Goal: Task Accomplishment & Management: Manage account settings

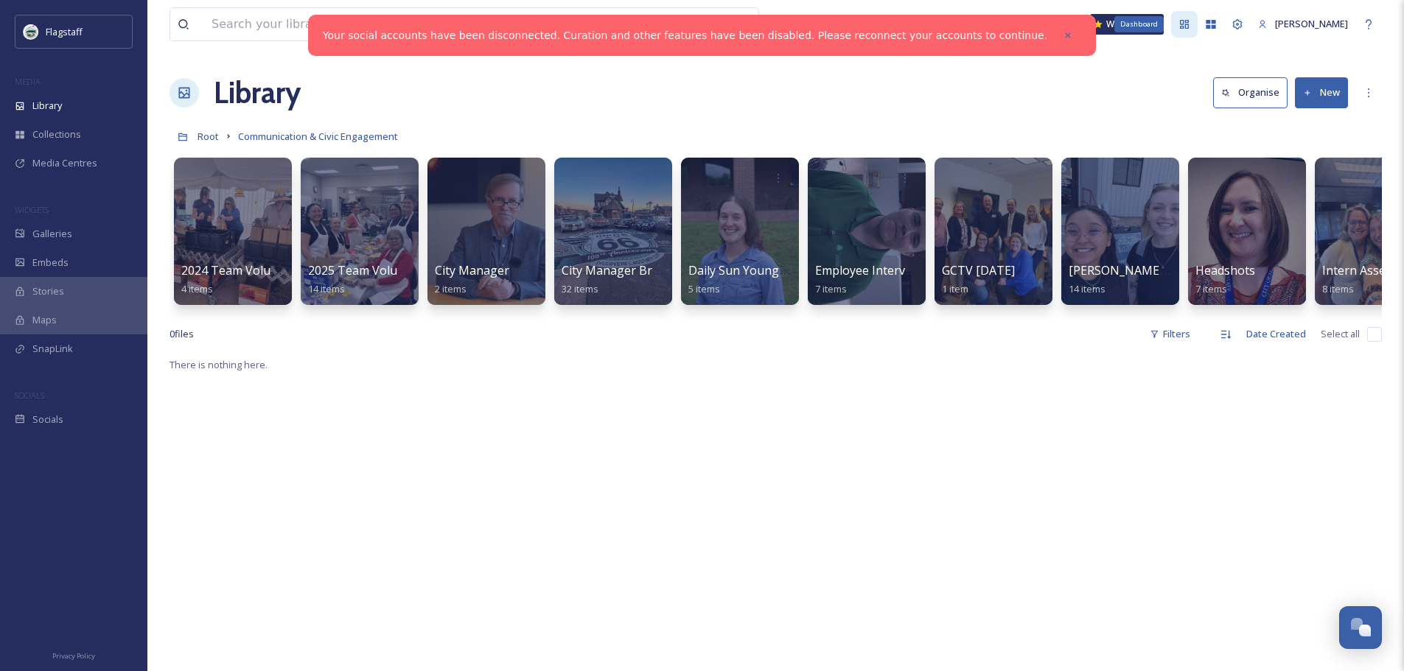
click at [1172, 23] on div "Dashboard" at bounding box center [1184, 24] width 27 height 27
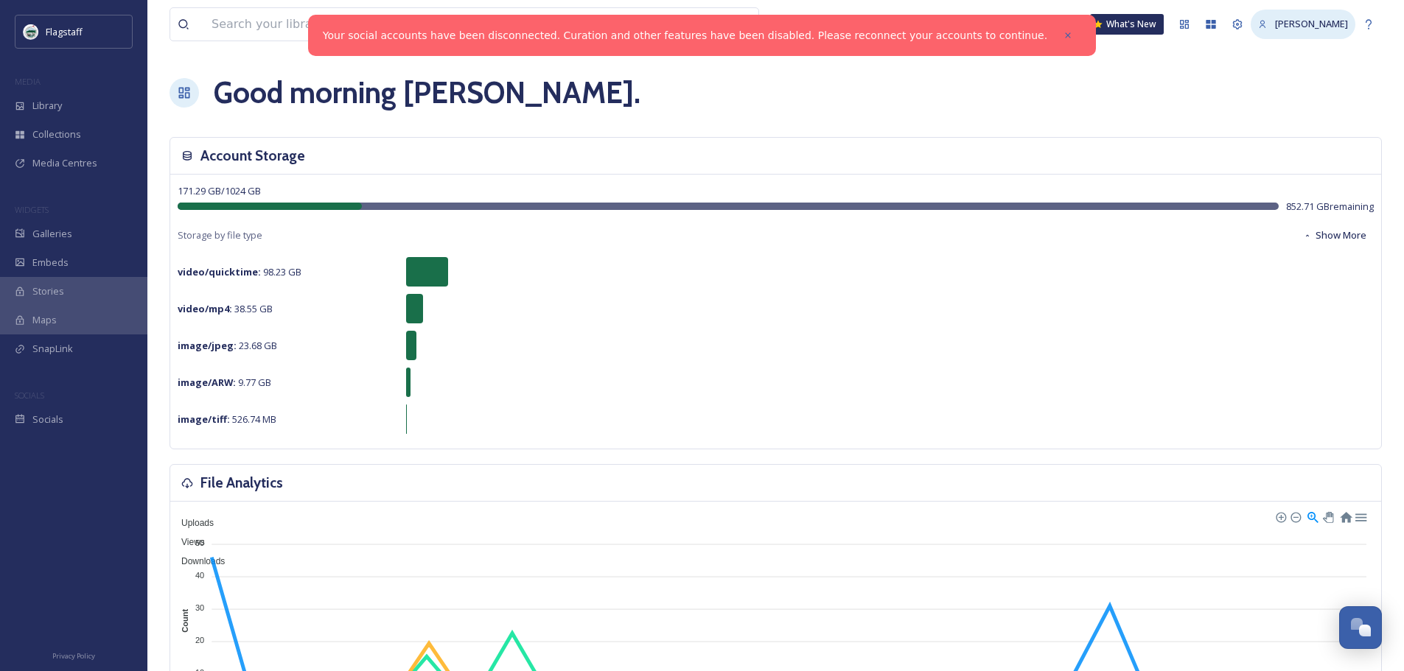
click at [1322, 25] on span "[PERSON_NAME]" at bounding box center [1311, 23] width 73 height 13
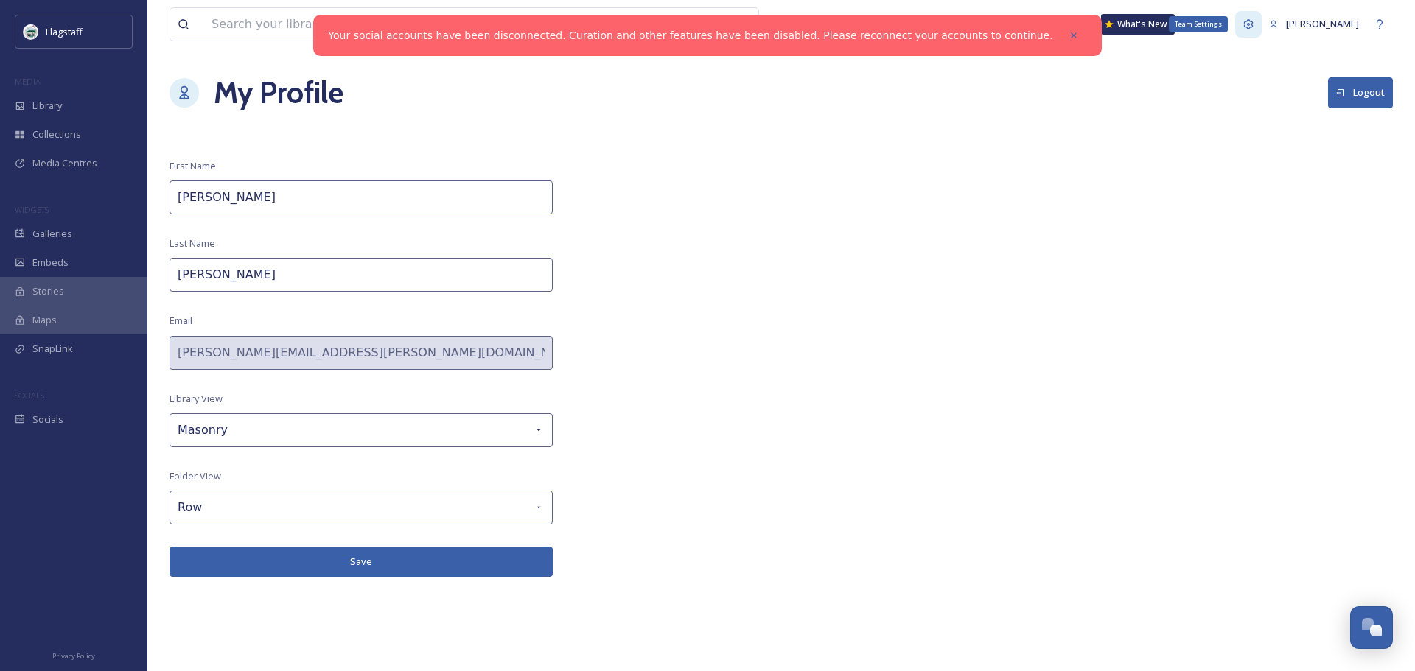
click at [1250, 21] on icon at bounding box center [1248, 24] width 12 height 12
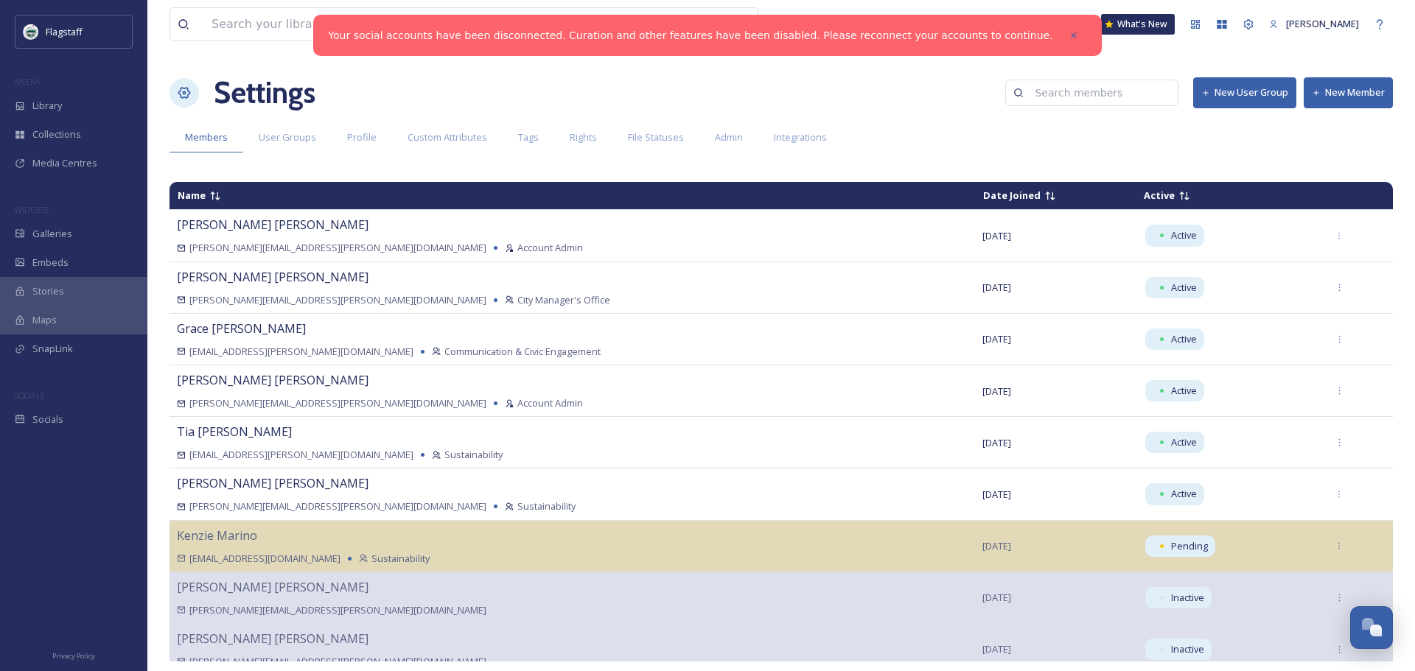
click at [1337, 94] on button "New Member" at bounding box center [1347, 92] width 89 height 30
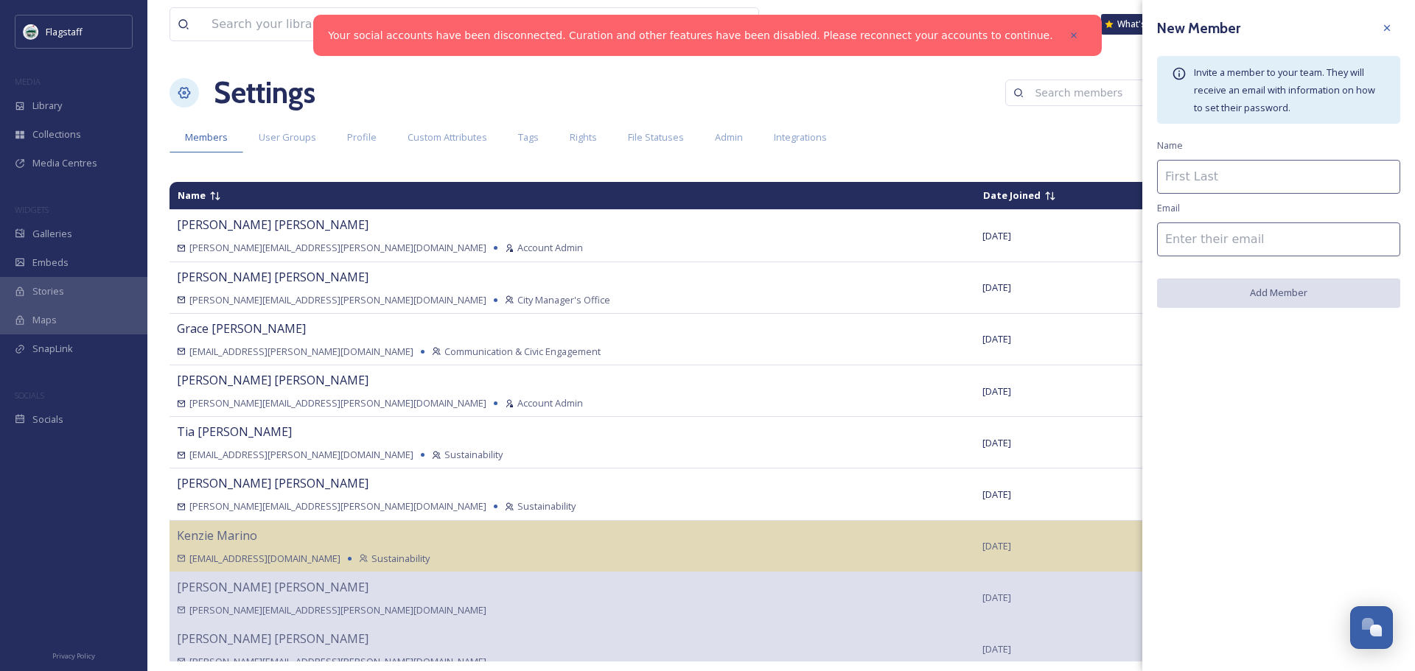
click at [1280, 183] on input at bounding box center [1278, 177] width 243 height 34
type input "[PERSON_NAME]"
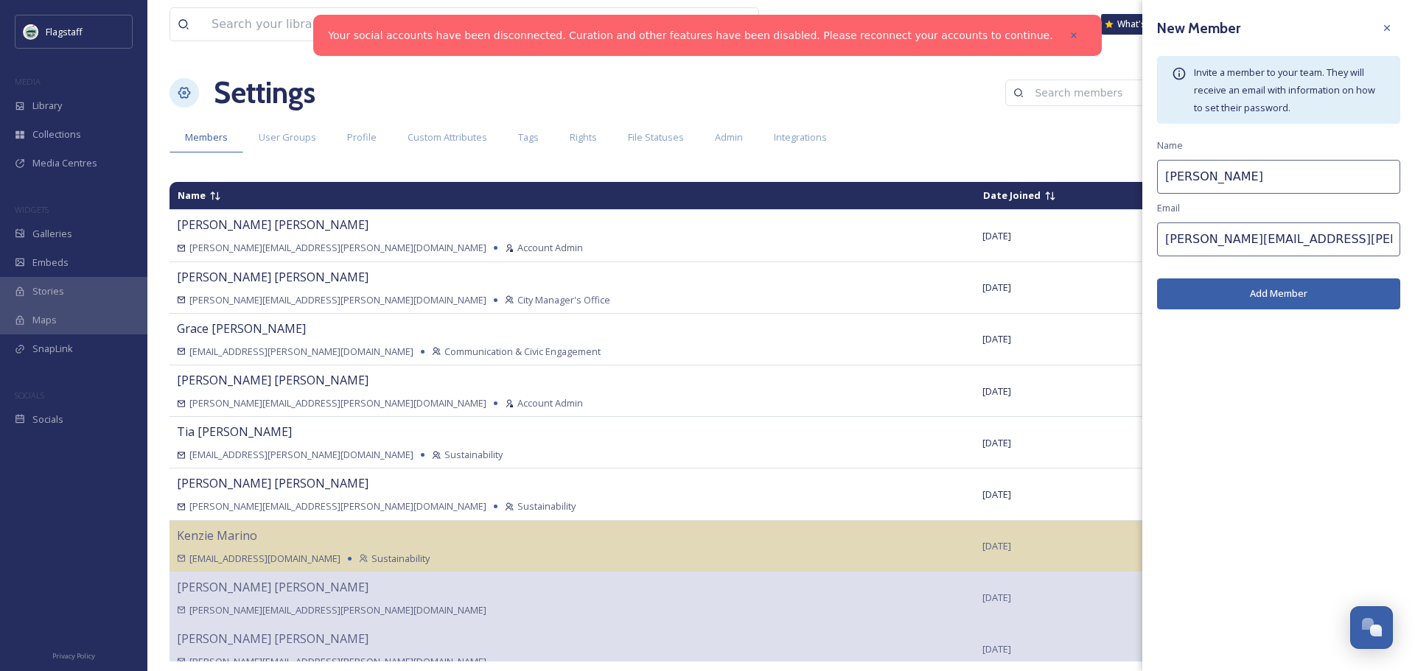
type input "[PERSON_NAME][EMAIL_ADDRESS][PERSON_NAME][DOMAIN_NAME]"
click at [1282, 287] on button "Add Member" at bounding box center [1278, 294] width 243 height 30
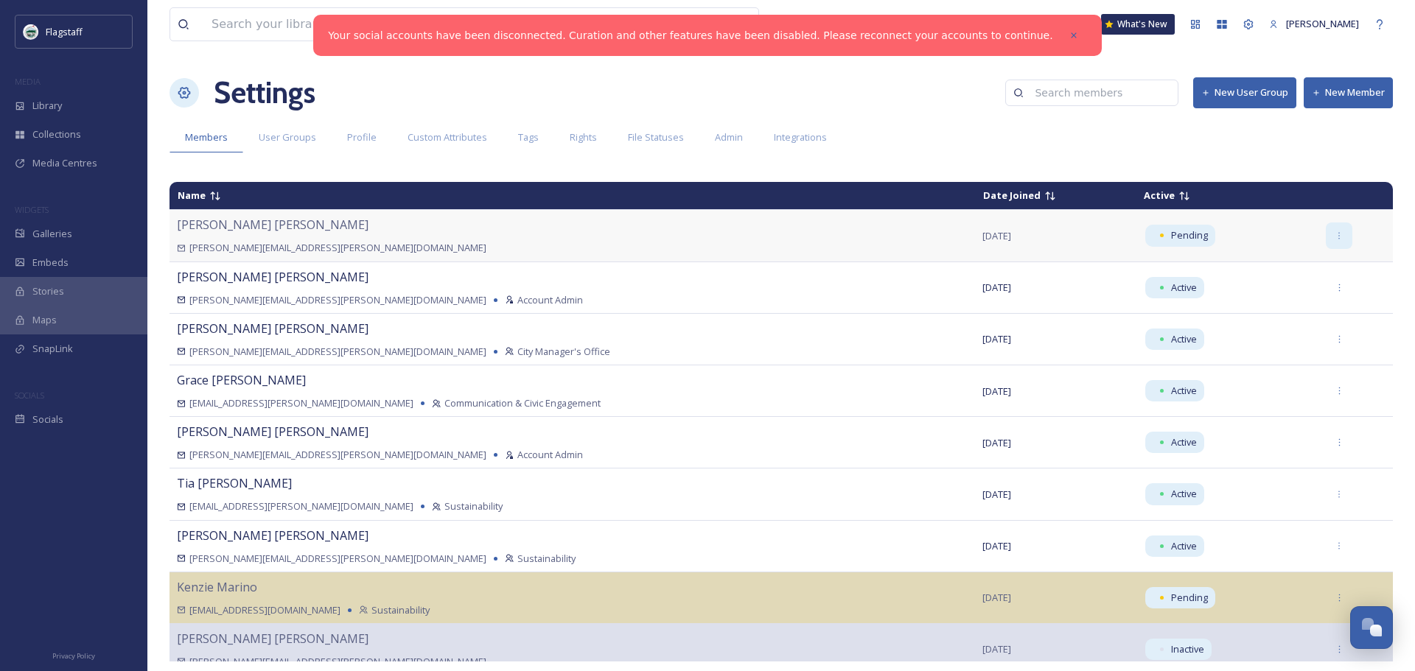
click at [1334, 239] on icon at bounding box center [1339, 236] width 10 height 10
click at [1260, 385] on span "Edit User Group" at bounding box center [1265, 384] width 71 height 14
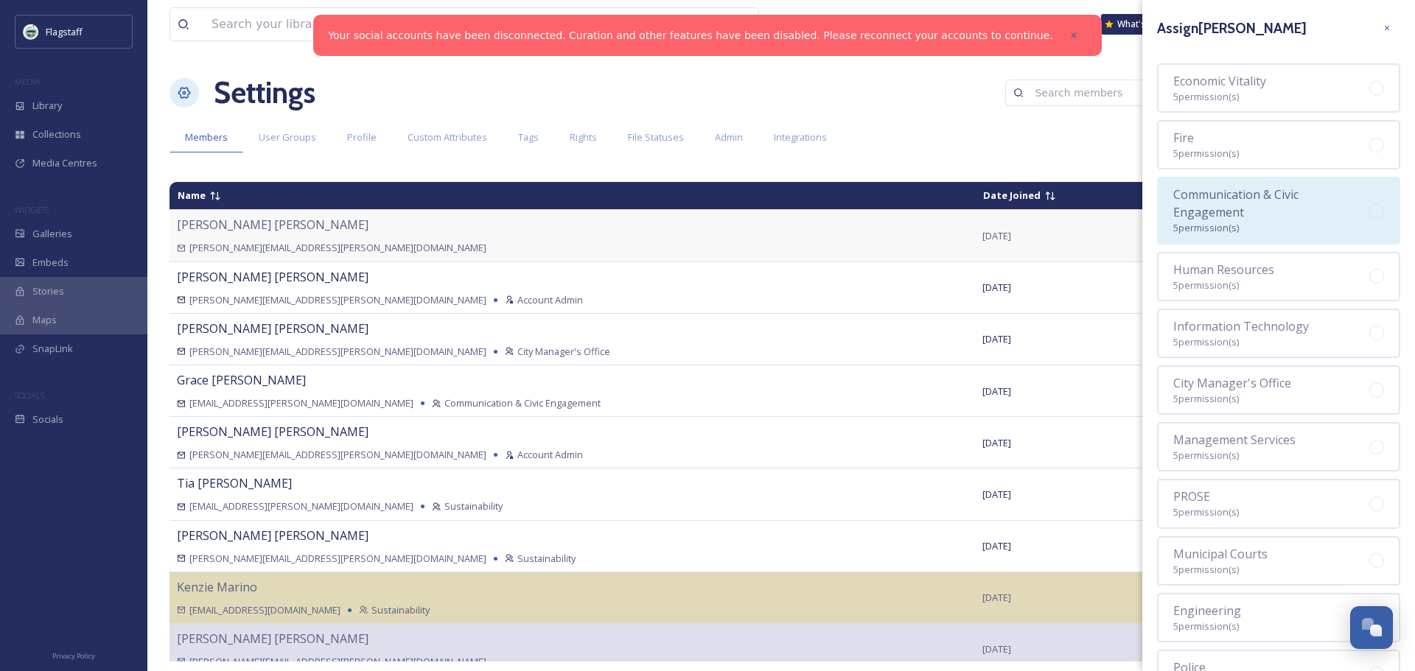
click at [1320, 212] on div "Communication & Civic Engagement 5 permission(s)" at bounding box center [1271, 210] width 196 height 49
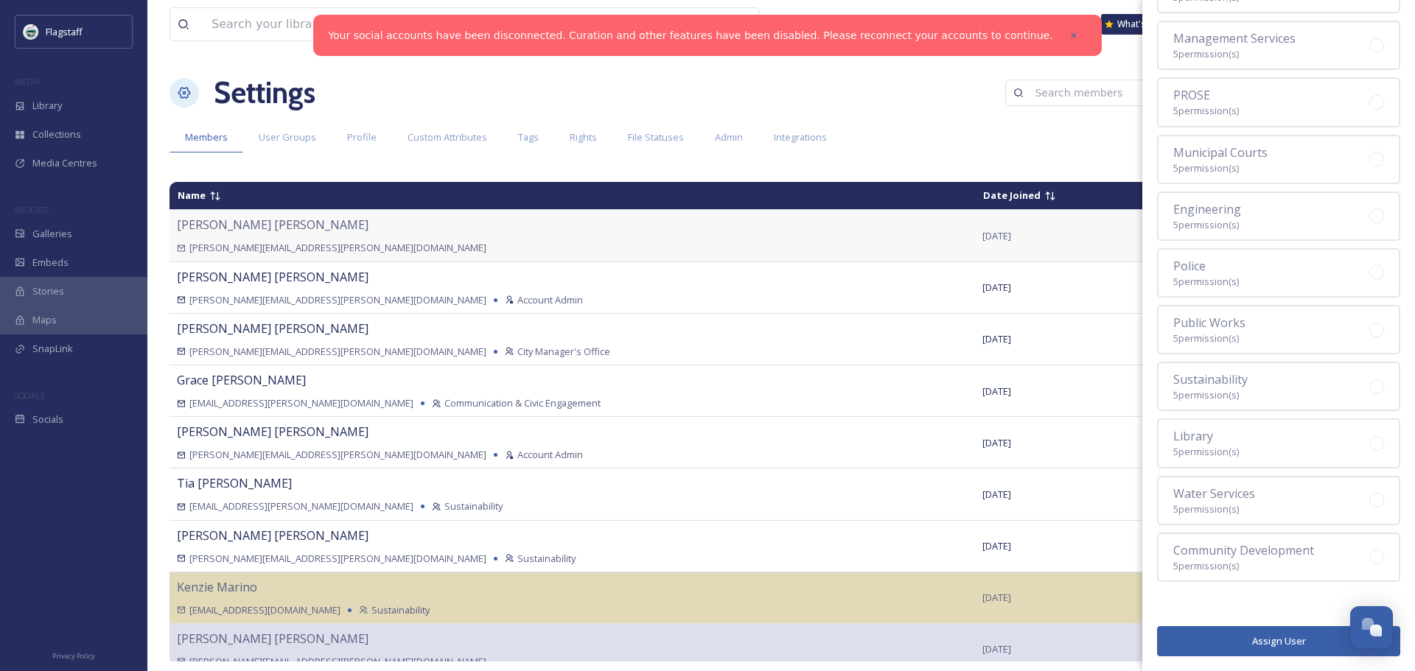
click at [1290, 642] on button "Assign User" at bounding box center [1278, 641] width 243 height 30
